Goal: Task Accomplishment & Management: Manage account settings

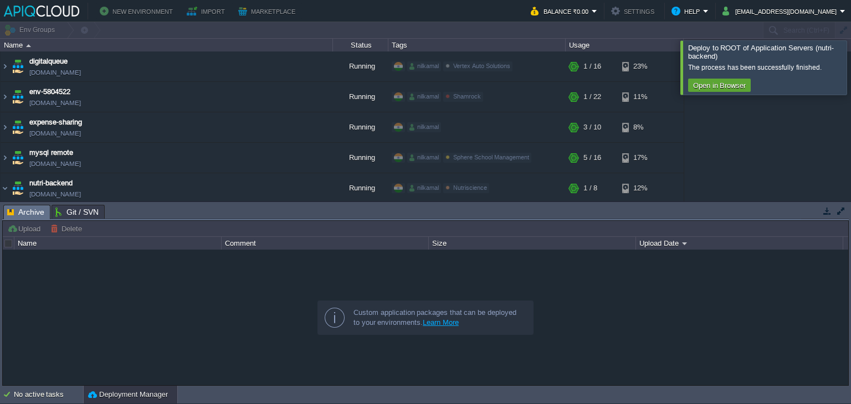
scroll to position [104, 0]
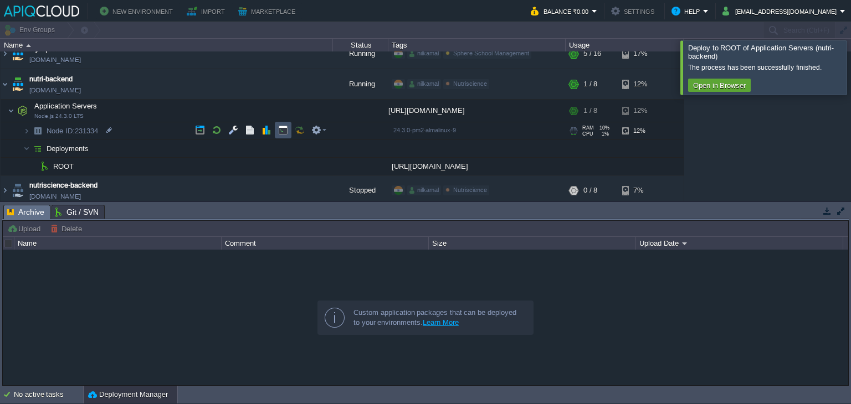
click at [281, 127] on button "button" at bounding box center [283, 130] width 10 height 10
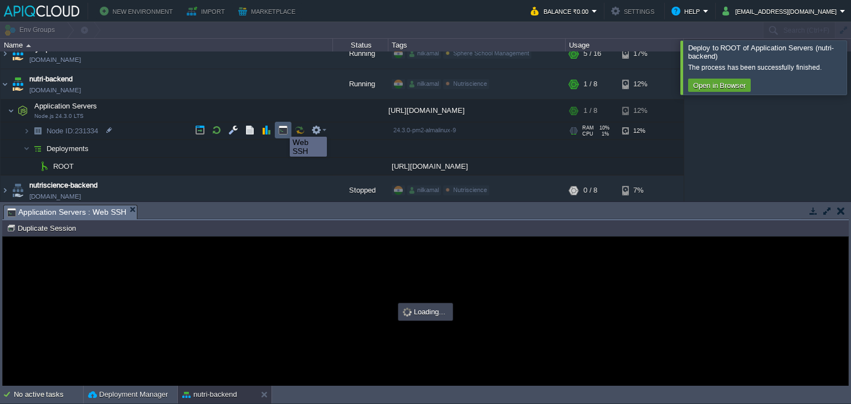
scroll to position [0, 0]
type input "#000000"
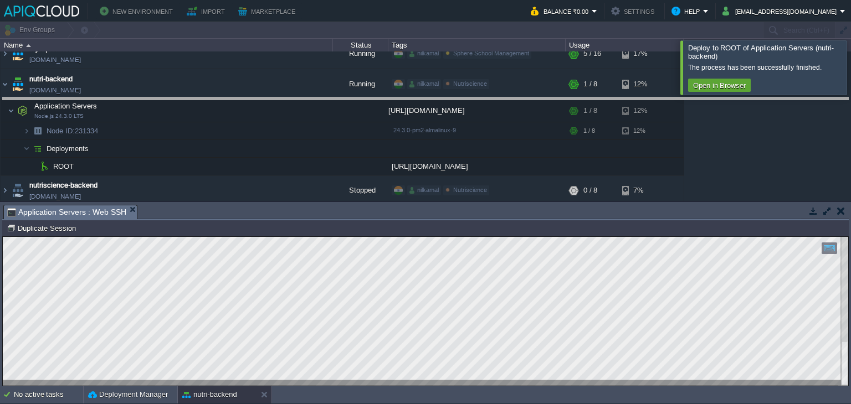
drag, startPoint x: 391, startPoint y: 206, endPoint x: 367, endPoint y: 98, distance: 110.1
click at [367, 98] on body "New Environment Import Marketplace Bonus ₹0.00 Upgrade Account Balance ₹0.00 Se…" at bounding box center [425, 202] width 851 height 404
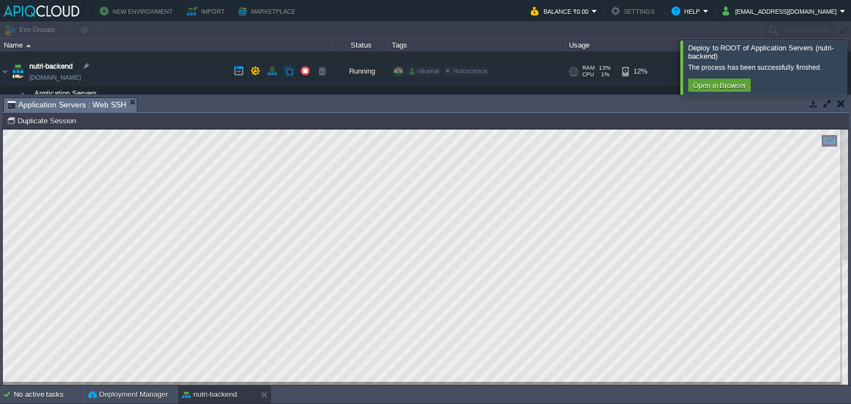
scroll to position [117, 0]
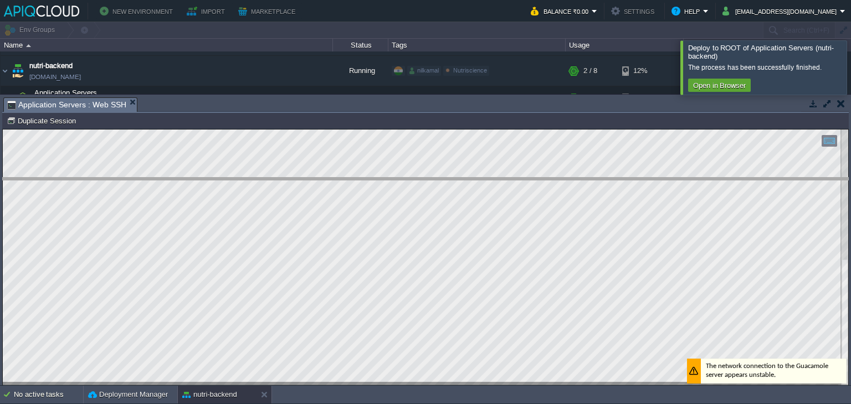
drag, startPoint x: 233, startPoint y: 100, endPoint x: 244, endPoint y: 193, distance: 93.7
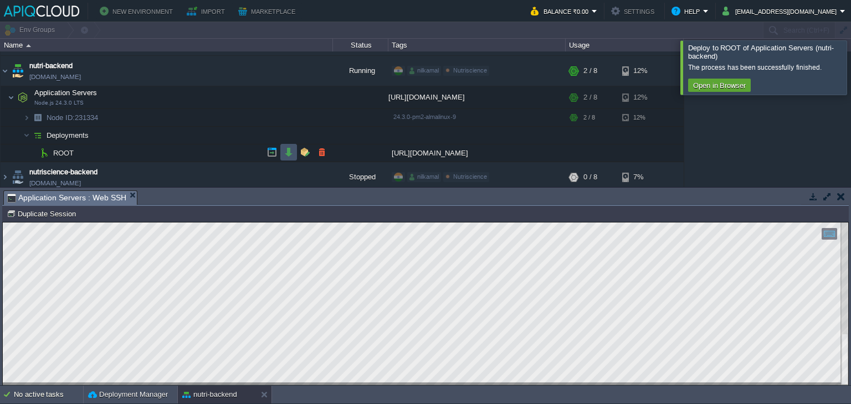
click at [284, 151] on button "button" at bounding box center [289, 152] width 10 height 10
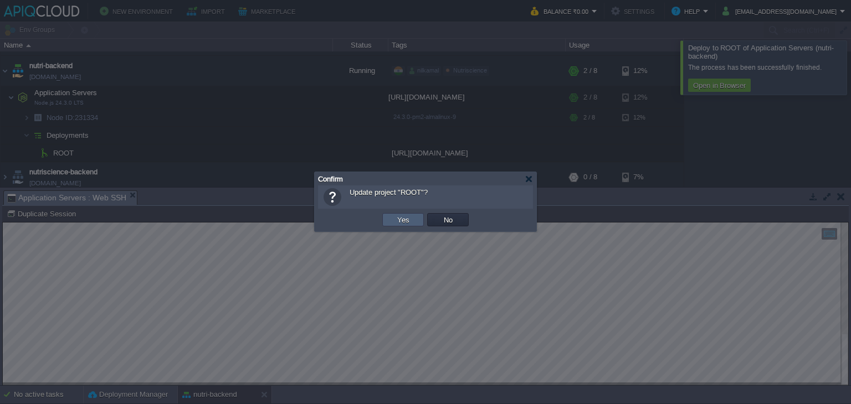
click at [388, 217] on td "Yes" at bounding box center [403, 219] width 42 height 13
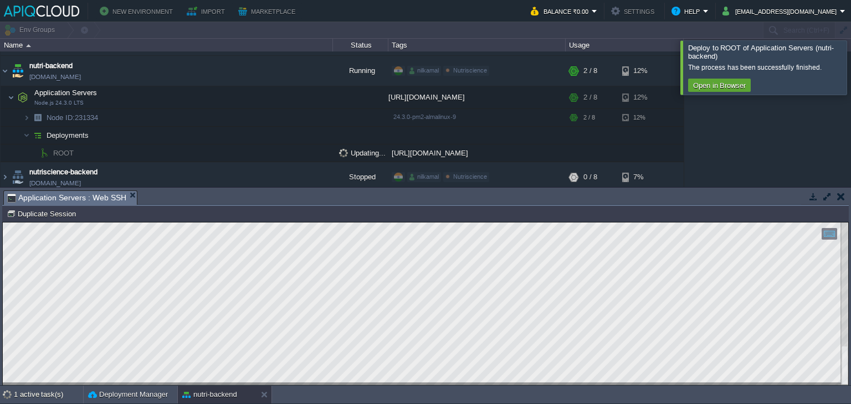
click at [850, 60] on div at bounding box center [864, 67] width 0 height 54
click at [281, 156] on td at bounding box center [288, 152] width 17 height 17
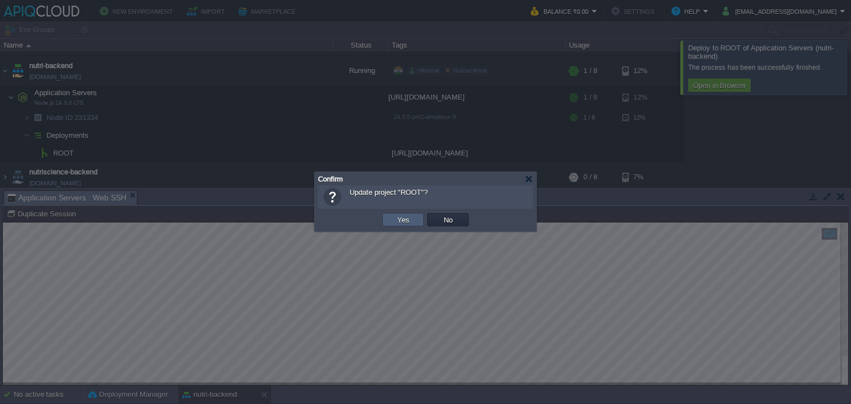
click at [392, 222] on td "Yes" at bounding box center [403, 219] width 42 height 13
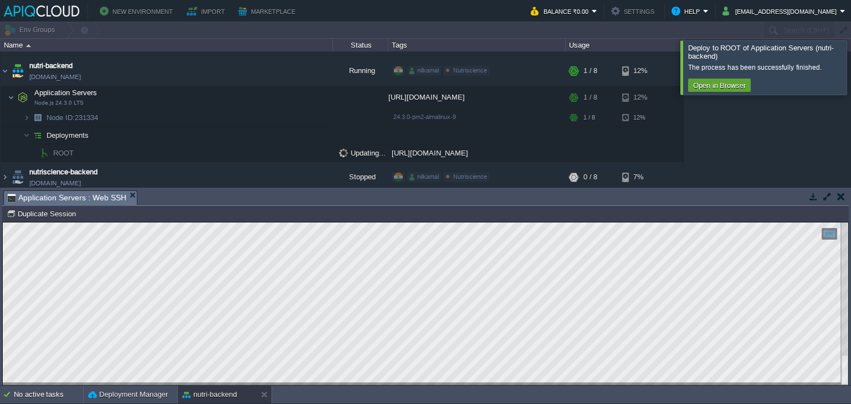
click at [850, 61] on div at bounding box center [864, 67] width 0 height 54
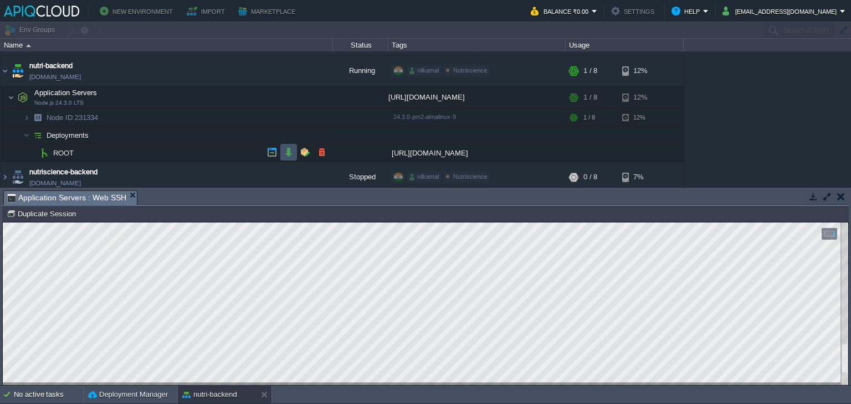
click at [290, 153] on button "button" at bounding box center [289, 152] width 10 height 10
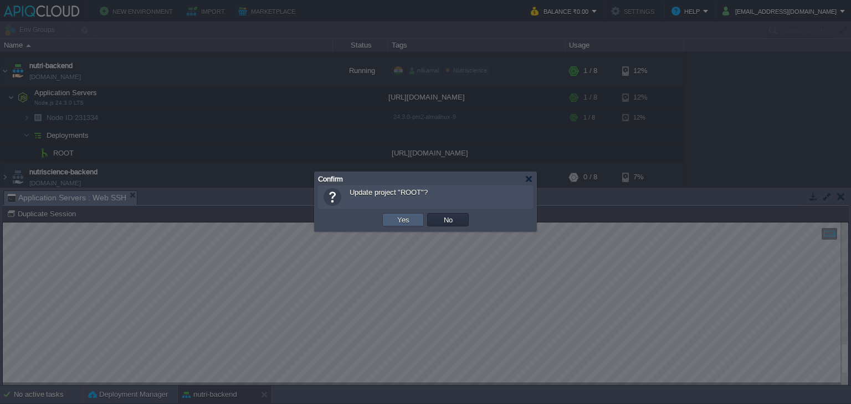
click at [393, 215] on td "Yes" at bounding box center [403, 219] width 42 height 13
